Goal: Task Accomplishment & Management: Manage account settings

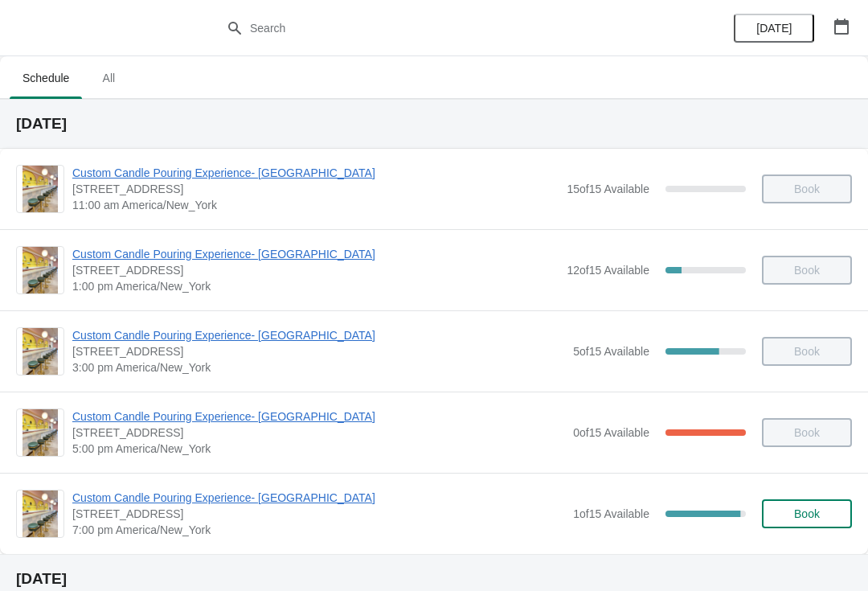
click at [268, 503] on span "Custom Candle Pouring Experience- [GEOGRAPHIC_DATA]" at bounding box center [318, 498] width 493 height 16
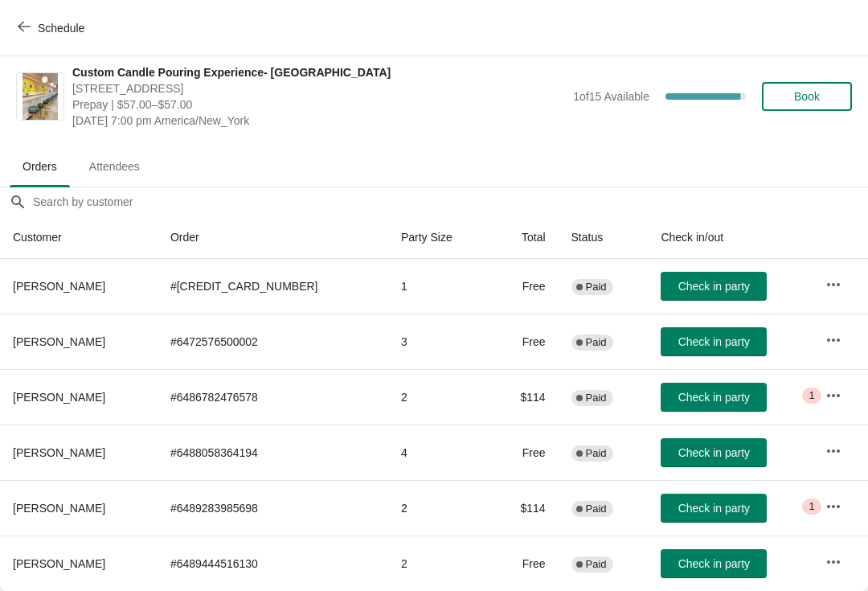
scroll to position [8, 0]
click at [705, 562] on span "Check in party" at bounding box center [715, 563] width 72 height 13
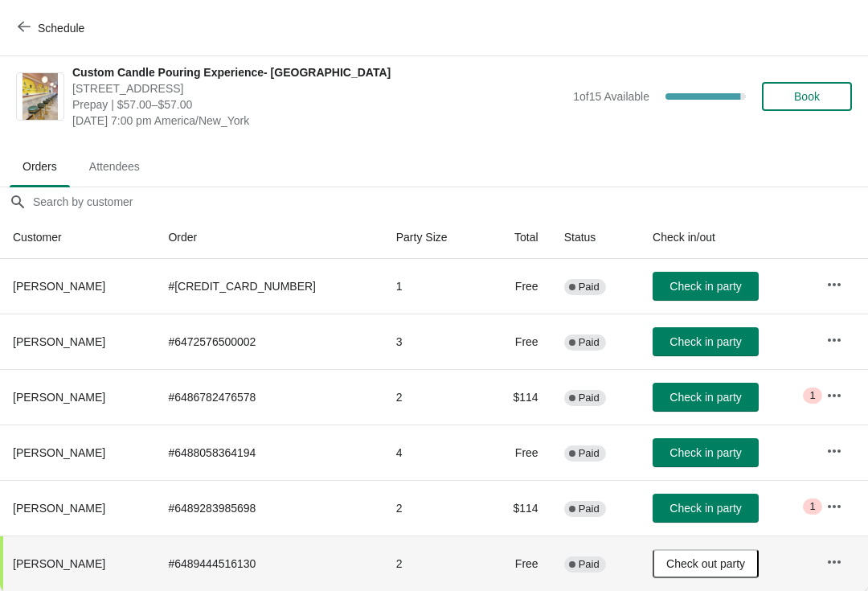
click at [707, 464] on button "Check in party" at bounding box center [706, 452] width 106 height 29
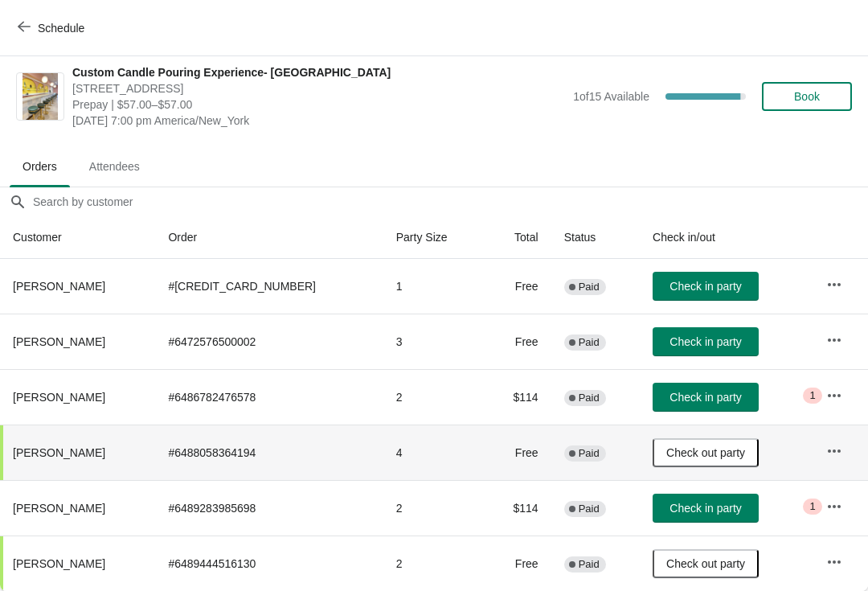
click at [821, 290] on button "button" at bounding box center [834, 284] width 29 height 29
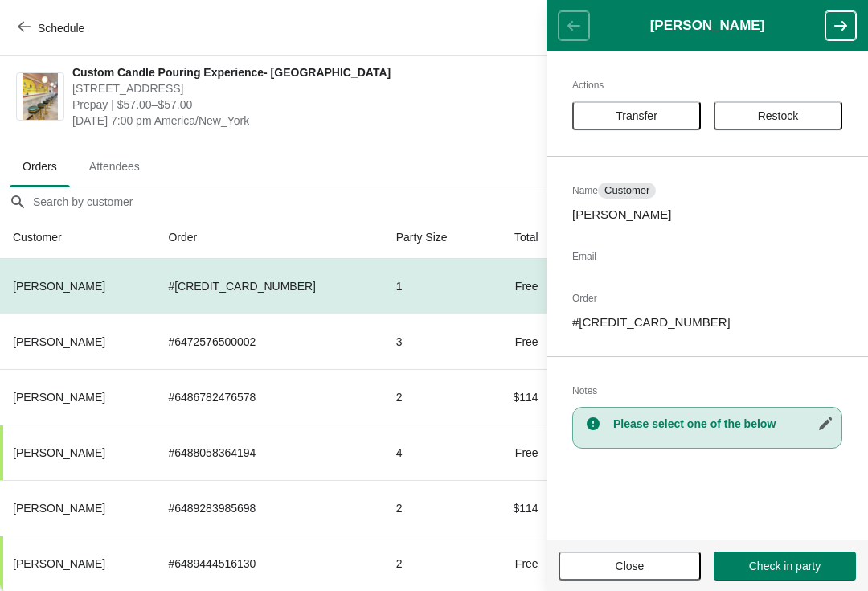
click at [506, 181] on ul "Orders Attendees" at bounding box center [434, 166] width 856 height 42
click at [433, 137] on div "Custom Candle Pouring Experience- [GEOGRAPHIC_DATA] [STREET_ADDRESS] Prepay | $…" at bounding box center [434, 96] width 868 height 96
click at [350, 118] on span "[DATE] 7:00 pm America/New_York" at bounding box center [318, 121] width 493 height 16
click at [552, 44] on header "[PERSON_NAME]" at bounding box center [708, 25] width 322 height 51
click at [420, 137] on div "Custom Candle Pouring Experience- [GEOGRAPHIC_DATA] [STREET_ADDRESS] Prepay | $…" at bounding box center [434, 96] width 868 height 96
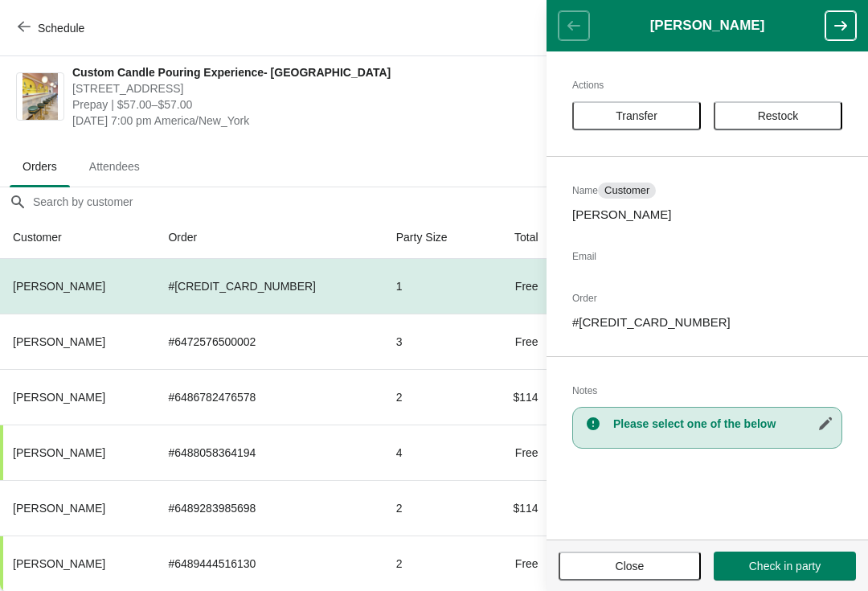
click at [632, 573] on button "Close" at bounding box center [630, 566] width 142 height 29
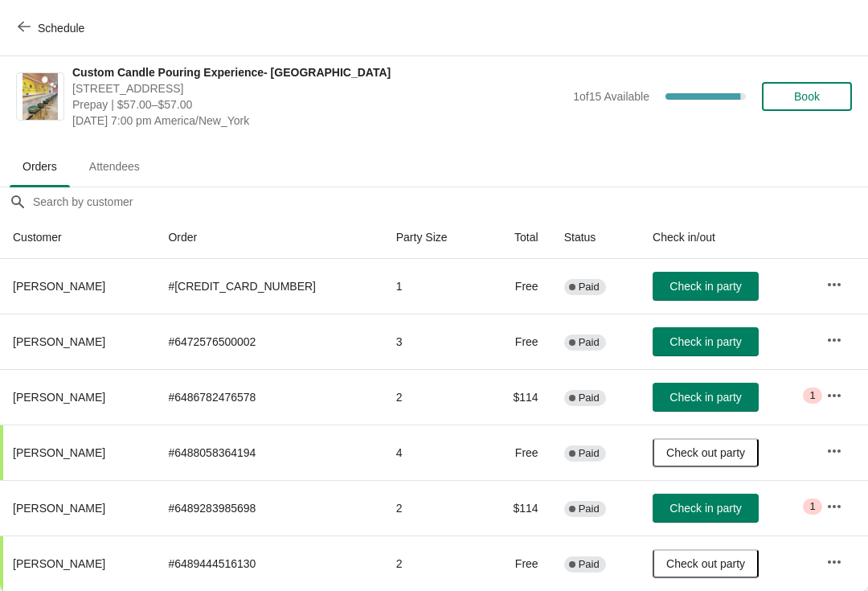
click at [820, 334] on button "button" at bounding box center [834, 340] width 29 height 29
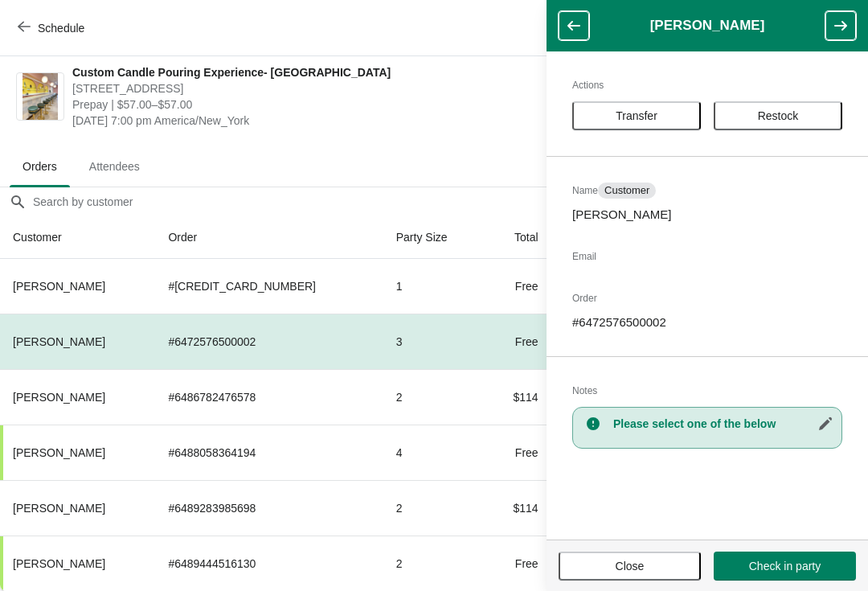
click at [628, 564] on span "Close" at bounding box center [630, 566] width 29 height 13
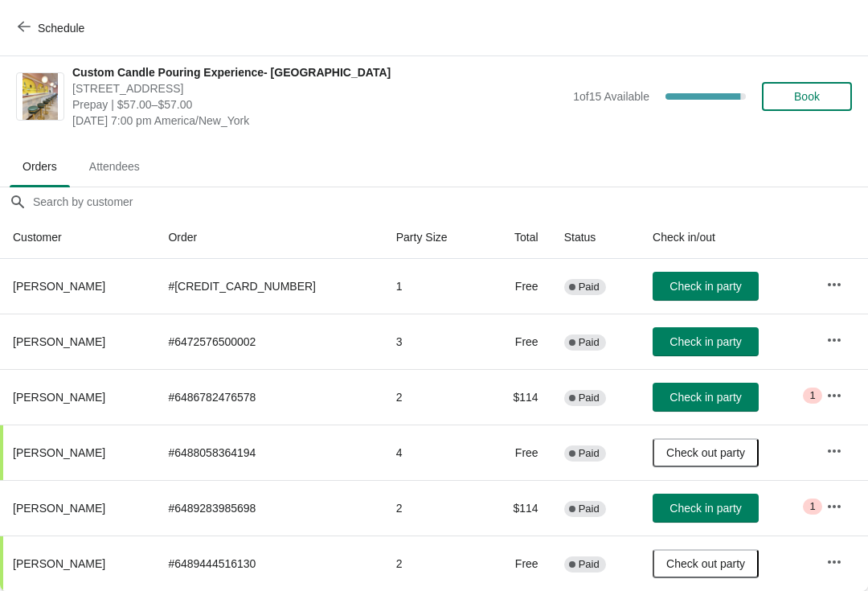
click at [827, 394] on icon "button" at bounding box center [835, 396] width 16 height 16
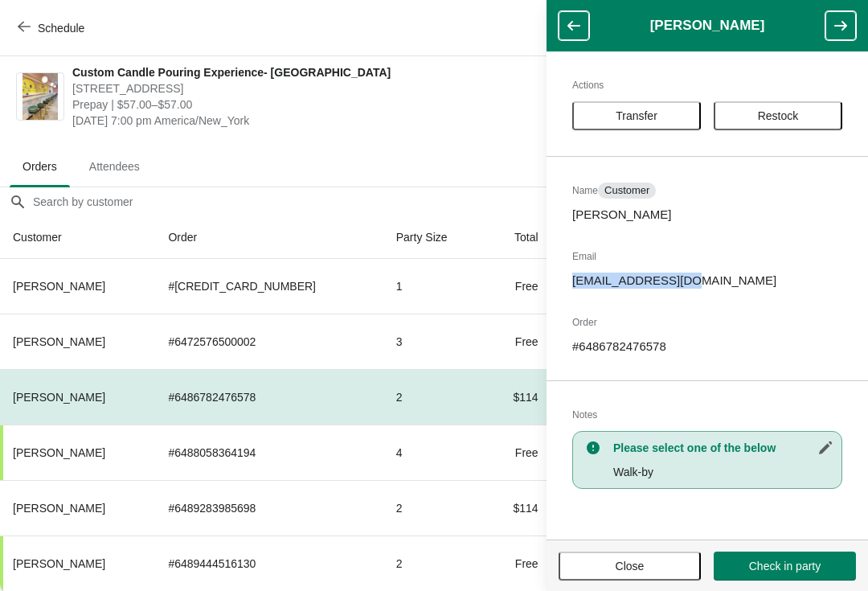
copy p "[EMAIL_ADDRESS][DOMAIN_NAME]"
click at [646, 557] on button "Close" at bounding box center [630, 566] width 142 height 29
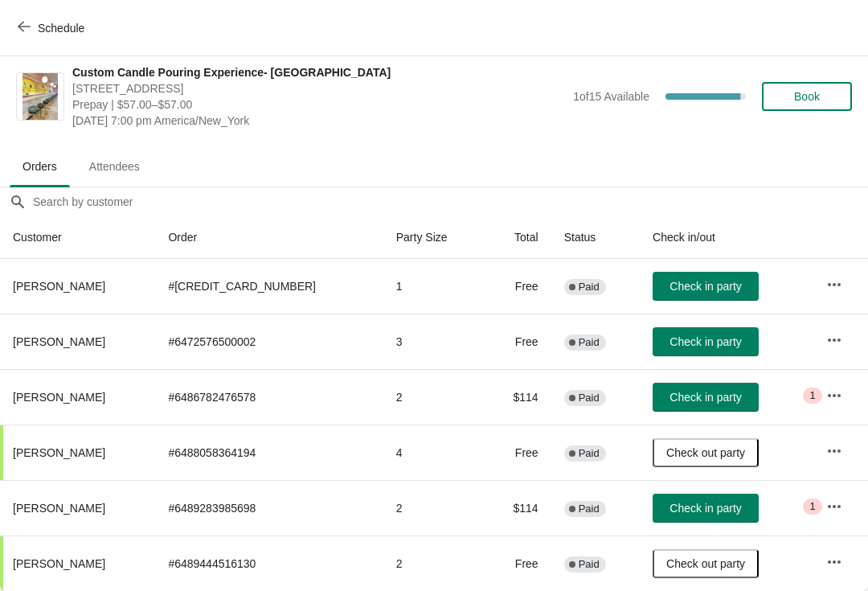
click at [831, 519] on button "button" at bounding box center [834, 506] width 29 height 29
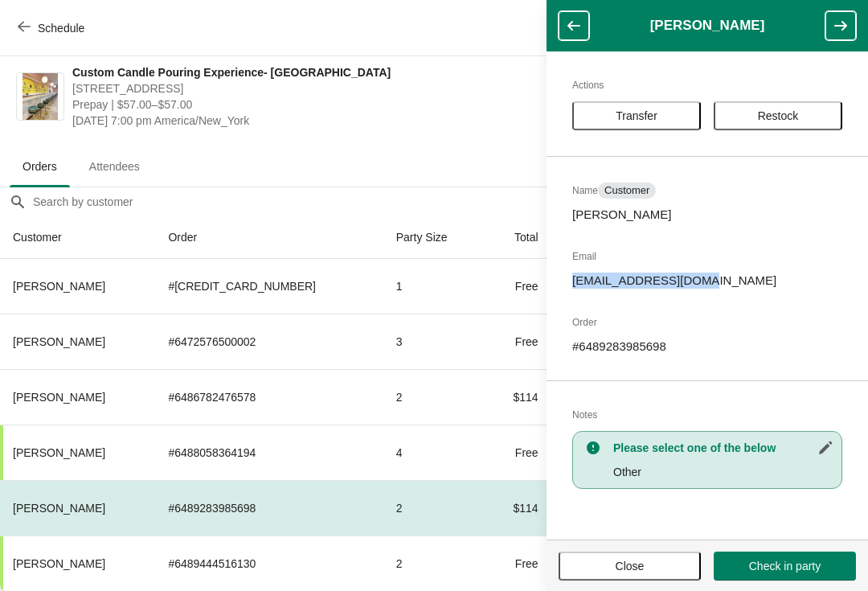
click at [655, 570] on span "Close" at bounding box center [629, 566] width 113 height 13
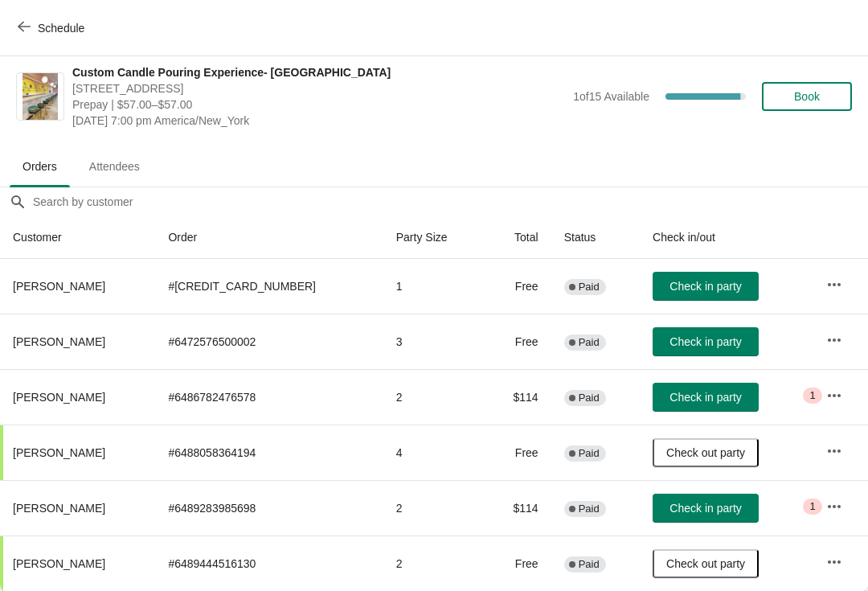
click at [829, 503] on icon "button" at bounding box center [835, 507] width 16 height 16
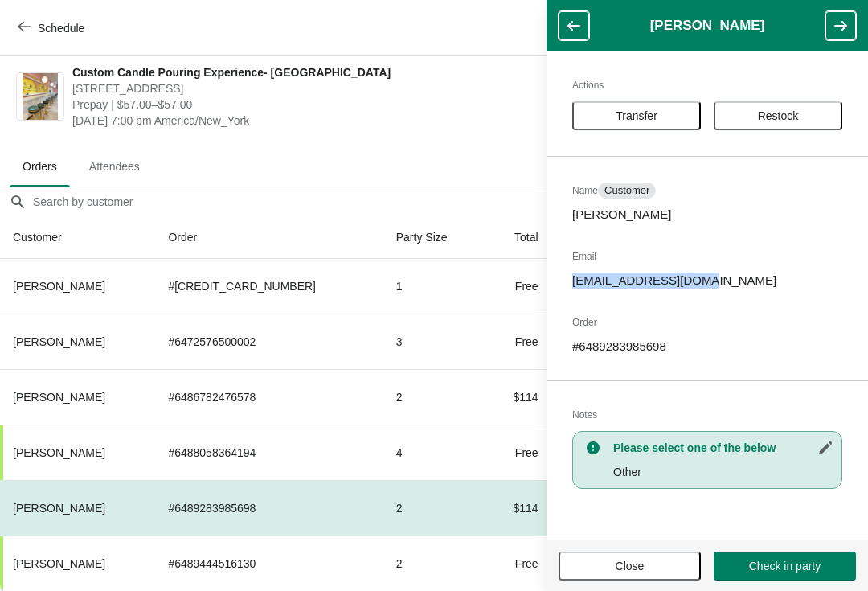
copy p "[EMAIL_ADDRESS][DOMAIN_NAME]"
click at [643, 560] on span "Close" at bounding box center [630, 566] width 29 height 13
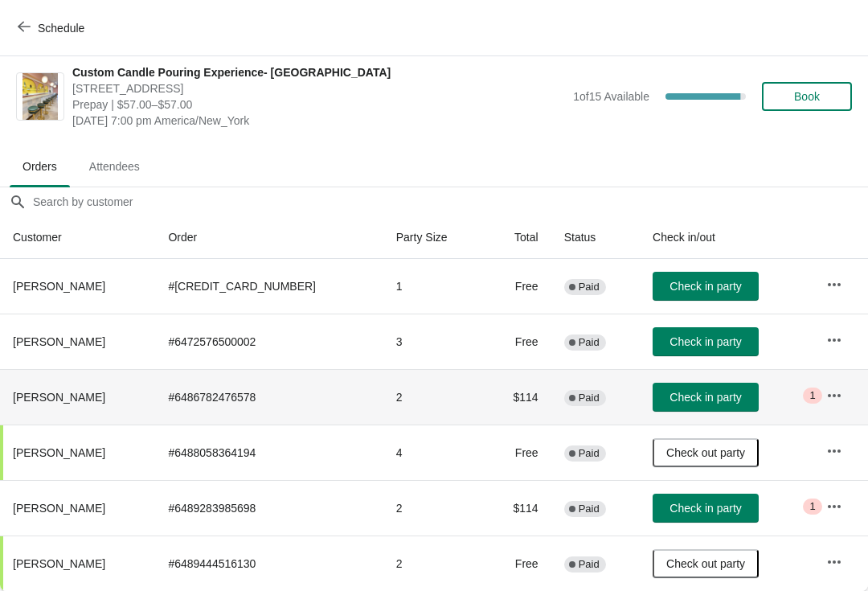
click at [691, 406] on button "Check in party" at bounding box center [706, 397] width 106 height 29
click at [677, 337] on span "Check in party" at bounding box center [706, 341] width 72 height 13
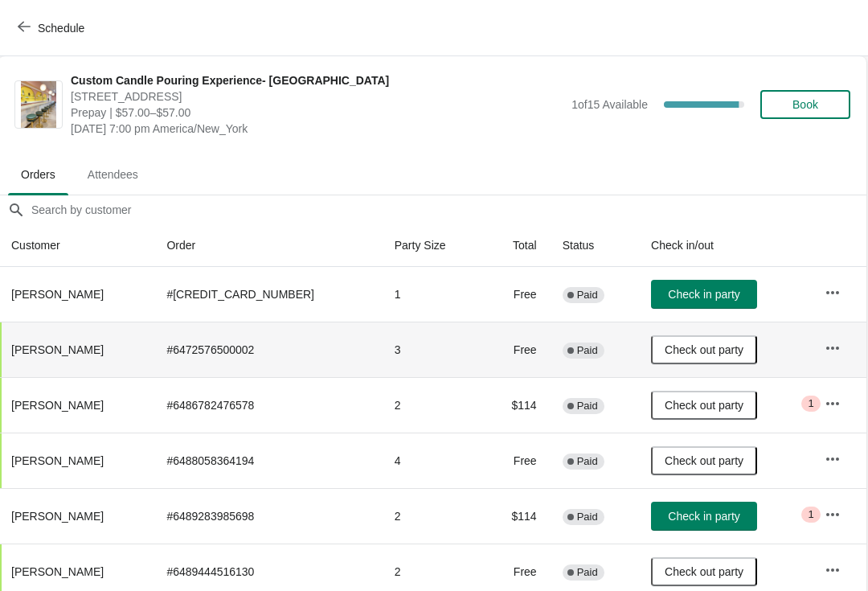
scroll to position [0, 1]
click at [689, 306] on button "Check in party" at bounding box center [705, 294] width 106 height 29
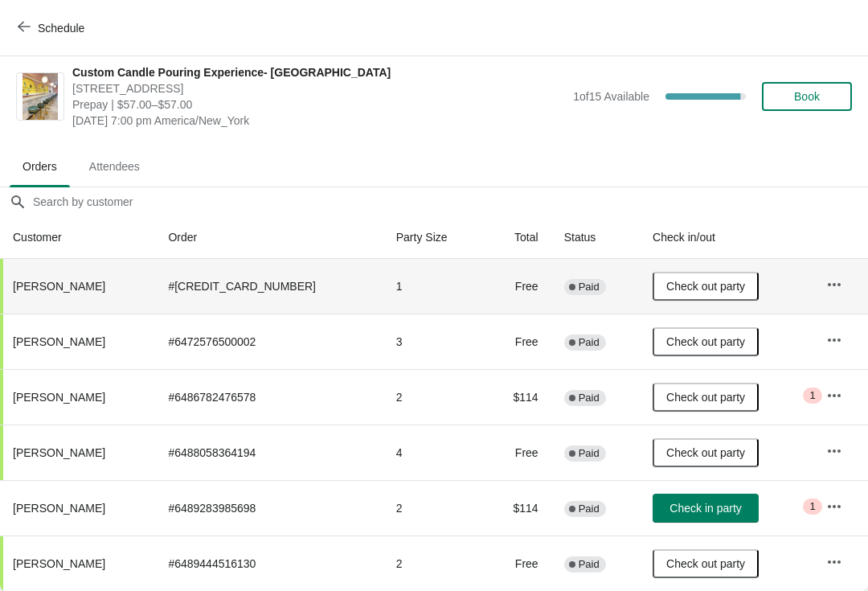
scroll to position [8, 0]
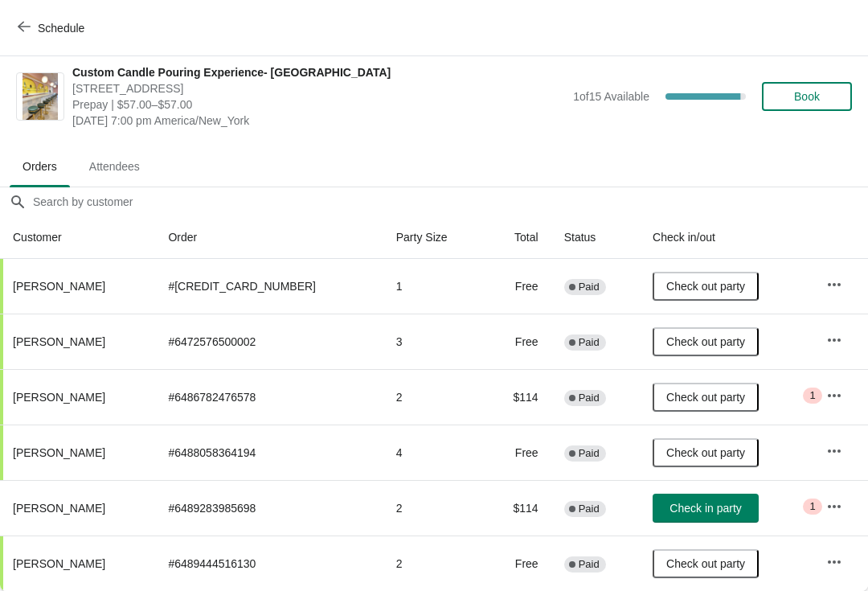
click at [535, 123] on span "[DATE] 7:00 pm America/New_York" at bounding box center [318, 121] width 493 height 16
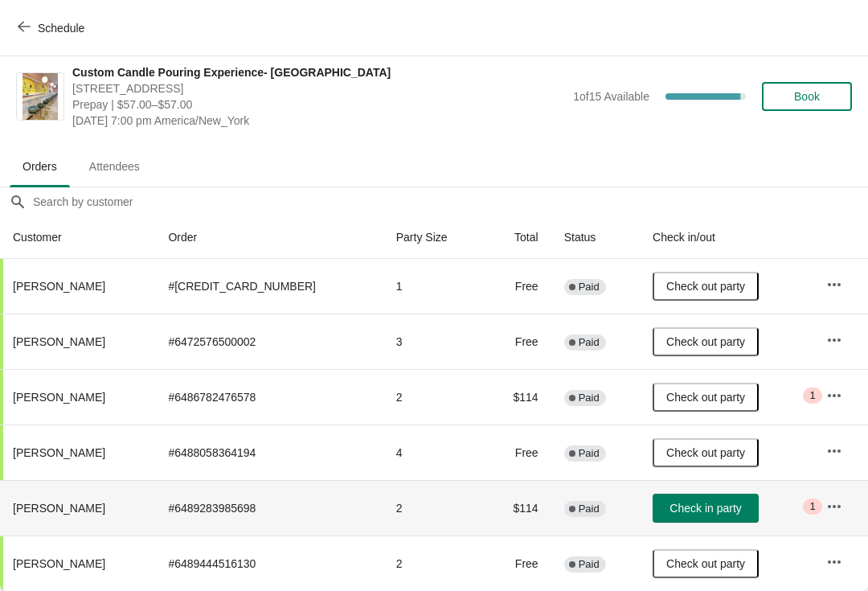
click at [827, 508] on icon "button" at bounding box center [835, 507] width 16 height 16
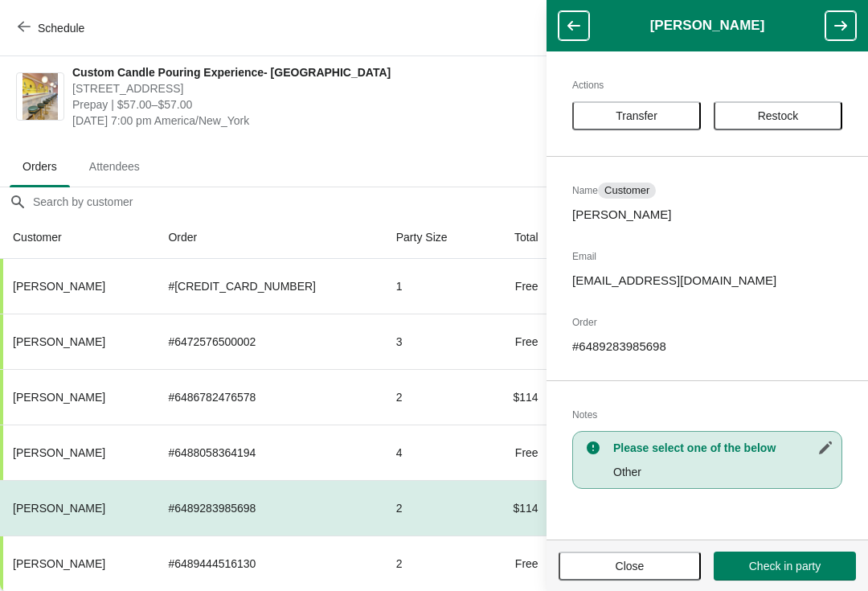
click at [667, 287] on p "[EMAIL_ADDRESS][DOMAIN_NAME]" at bounding box center [708, 281] width 270 height 16
